Goal: Information Seeking & Learning: Learn about a topic

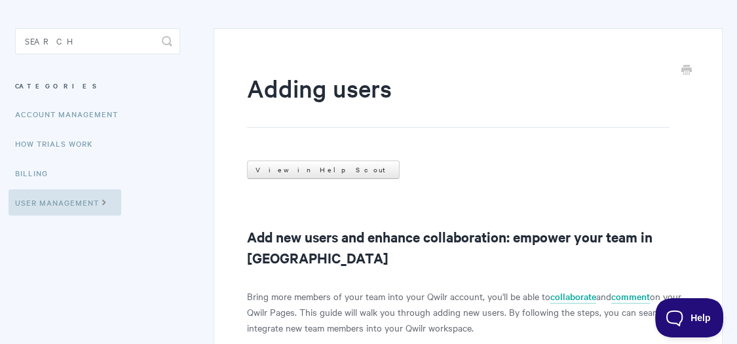
click at [119, 42] on input "Search" at bounding box center [98, 41] width 166 height 26
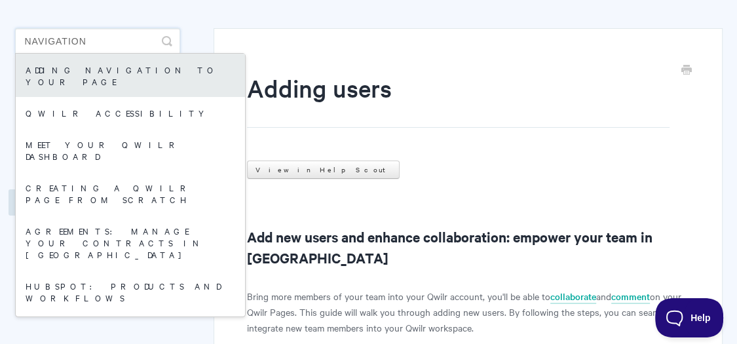
type input "navigation"
click at [116, 75] on link "Adding Navigation to your Page" at bounding box center [130, 75] width 229 height 43
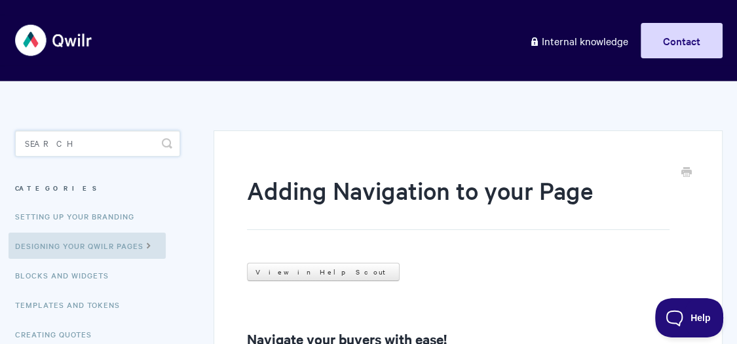
click at [136, 137] on input "Search" at bounding box center [98, 143] width 166 height 26
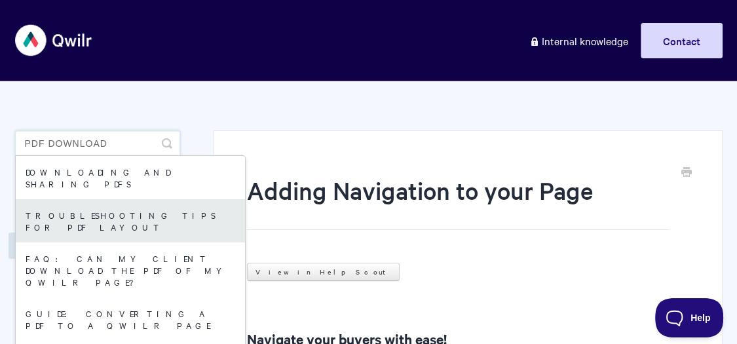
type input "pdf download"
click at [159, 202] on link "Troubleshooting tips for PDF layout" at bounding box center [130, 220] width 229 height 43
